Goal: Task Accomplishment & Management: Manage account settings

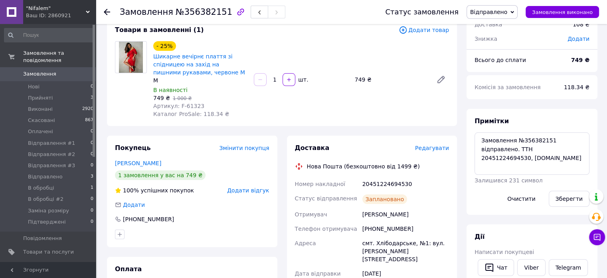
scroll to position [80, 0]
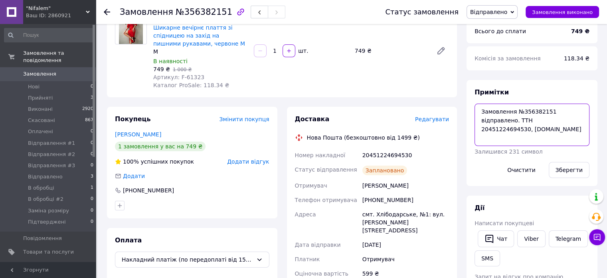
click at [533, 121] on textarea "Замовлення №356382151 відправлено. ТТН 20451224694530, [DOMAIN_NAME]" at bounding box center [532, 124] width 115 height 42
click at [528, 239] on link "Viber" at bounding box center [532, 238] width 28 height 17
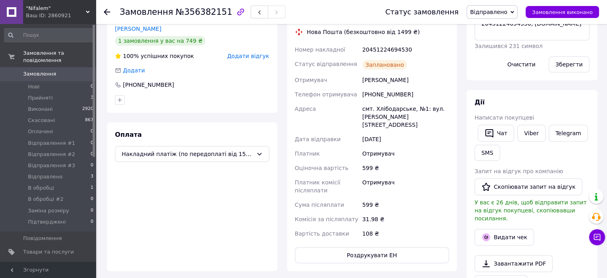
scroll to position [200, 0]
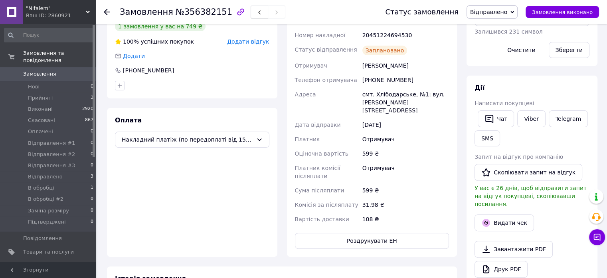
click at [251, 10] on button "button" at bounding box center [260, 12] width 18 height 13
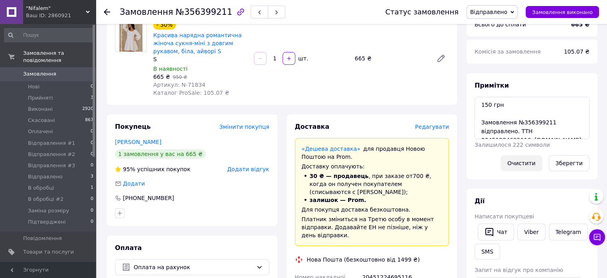
scroll to position [80, 0]
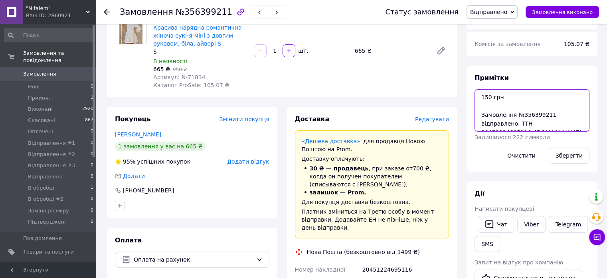
drag, startPoint x: 484, startPoint y: 115, endPoint x: 577, endPoint y: 135, distance: 94.9
click at [577, 135] on div "Примітки 150 грн Замовлення №356399211 відправлено. ТТН 20451224695116, [DOMAIN…" at bounding box center [532, 118] width 115 height 90
click at [530, 220] on link "Viber" at bounding box center [532, 224] width 28 height 17
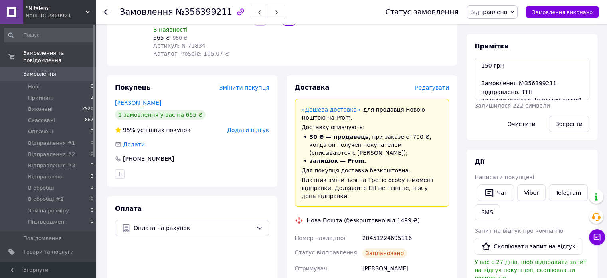
scroll to position [160, 0]
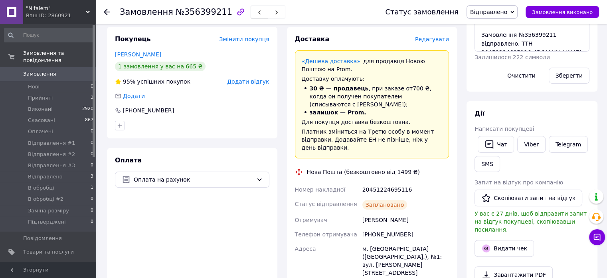
click at [251, 8] on button "button" at bounding box center [260, 12] width 18 height 13
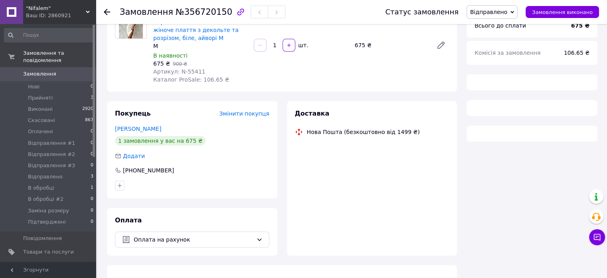
scroll to position [99, 0]
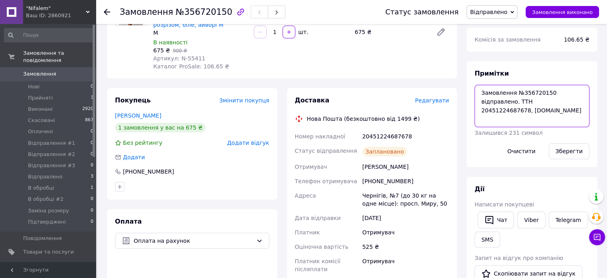
click at [521, 100] on textarea "Замовлення №356720150 відправлено. ТТН 20451224687678, [DOMAIN_NAME]" at bounding box center [532, 106] width 115 height 42
click at [531, 220] on link "Viber" at bounding box center [532, 219] width 28 height 17
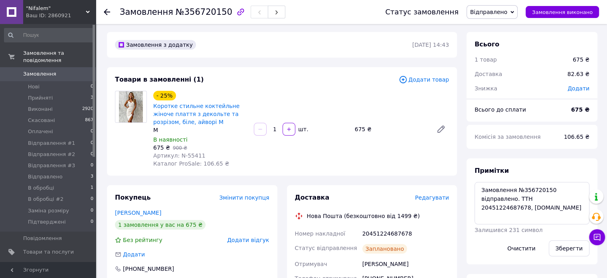
scroll to position [0, 0]
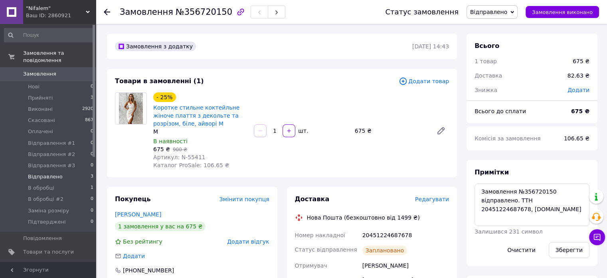
click at [81, 171] on li "Відправлено 3" at bounding box center [49, 176] width 98 height 11
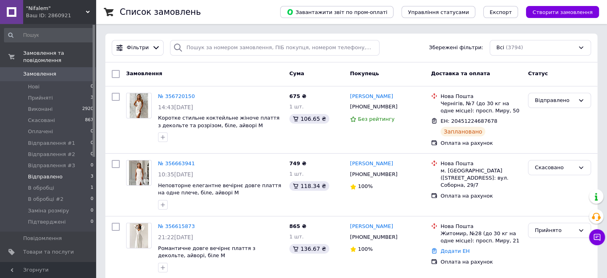
click at [71, 171] on li "Відправлено 3" at bounding box center [49, 176] width 98 height 11
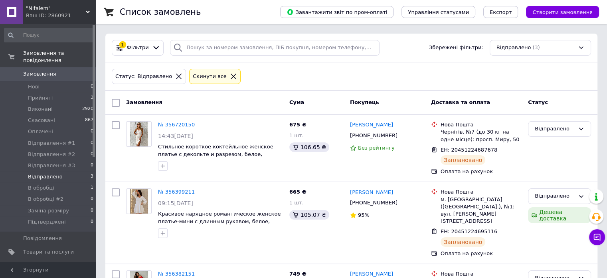
click at [115, 104] on input "checkbox" at bounding box center [116, 103] width 8 height 8
checkbox input "true"
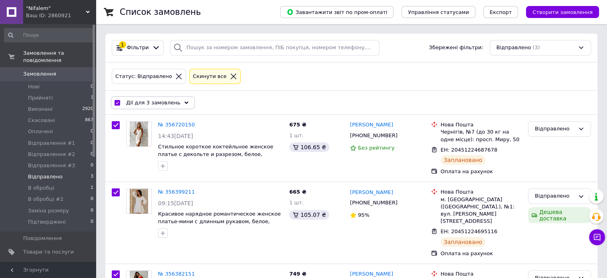
click at [150, 105] on div "Дії для 3 замовлень" at bounding box center [153, 102] width 84 height 13
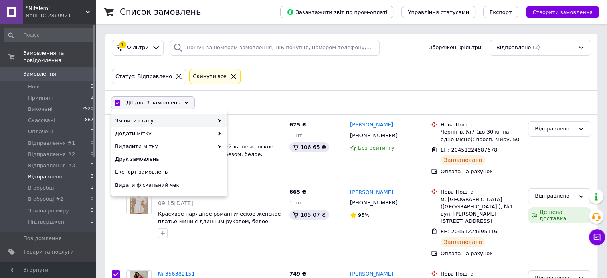
click at [184, 118] on span "Змінити статус" at bounding box center [164, 120] width 99 height 7
drag, startPoint x: 206, startPoint y: 119, endPoint x: 216, endPoint y: 120, distance: 9.2
click at [207, 119] on span "Змінити статус" at bounding box center [164, 120] width 99 height 7
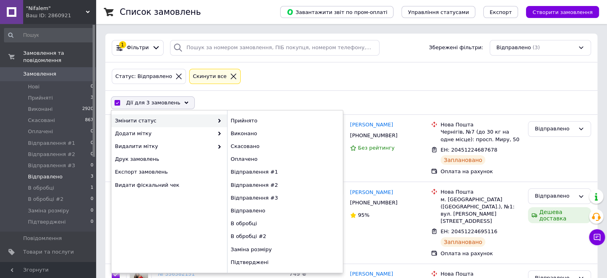
click at [216, 120] on span at bounding box center [218, 120] width 8 height 7
click at [252, 135] on div "Виконано" at bounding box center [285, 133] width 116 height 13
checkbox input "false"
